Goal: Task Accomplishment & Management: Complete application form

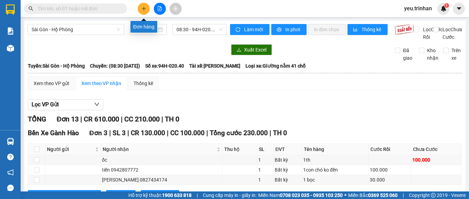
click at [146, 13] on button at bounding box center [144, 9] width 12 height 12
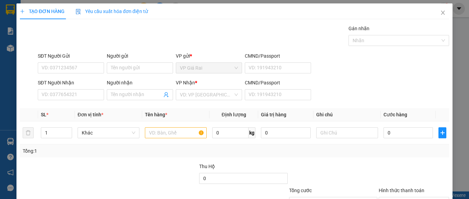
click at [85, 100] on div "SĐT Người Nhận VD: 0377654321" at bounding box center [71, 91] width 66 height 24
click at [83, 99] on input "SĐT Người Nhận" at bounding box center [71, 94] width 66 height 11
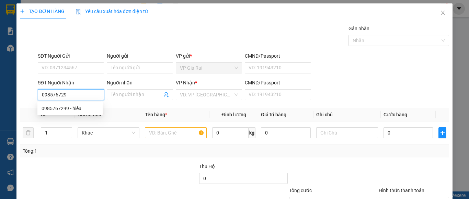
type input "0985767299"
click at [88, 112] on div "0985767299 - hiếu" at bounding box center [70, 109] width 57 height 8
type input "hiếu"
type input "50.000"
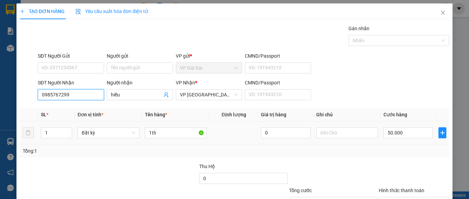
scroll to position [55, 0]
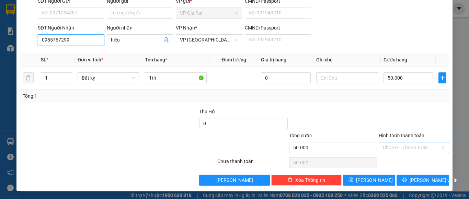
type input "0985767299"
click at [413, 143] on input "Hình thức thanh toán" at bounding box center [411, 148] width 57 height 10
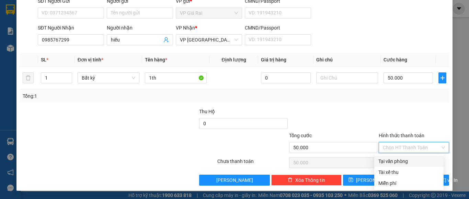
click at [410, 159] on div "Tại văn phòng" at bounding box center [408, 162] width 61 height 8
type input "0"
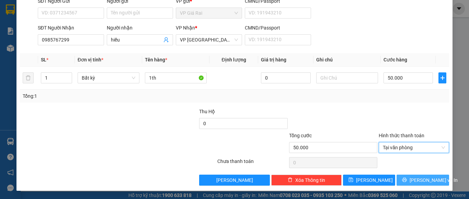
drag, startPoint x: 421, startPoint y: 178, endPoint x: 421, endPoint y: 182, distance: 4.5
click at [421, 182] on span "[PERSON_NAME] và In" at bounding box center [434, 180] width 48 height 8
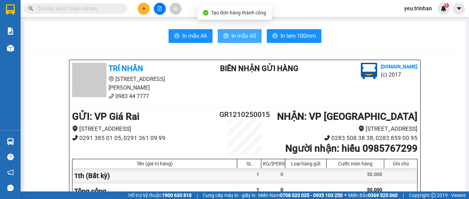
click at [233, 30] on button "In mẫu A5" at bounding box center [240, 36] width 44 height 14
